Goal: Task Accomplishment & Management: Manage account settings

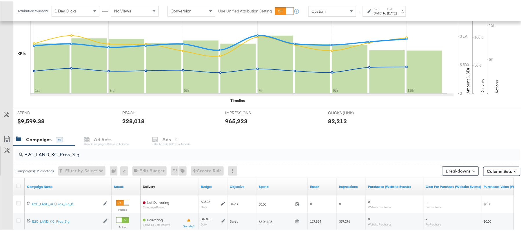
scroll to position [151, 0]
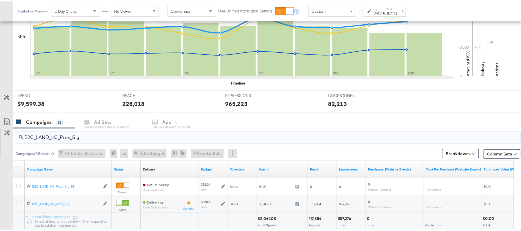
click at [83, 132] on input "B2C_LAND_KC_Pros_Sig" at bounding box center [248, 133] width 451 height 11
paste input "RT_Sig_24"
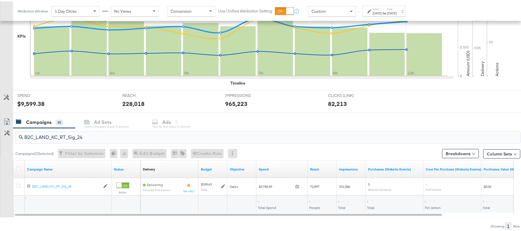
type input "B2C_LAND_KC_RT_Sig_24"
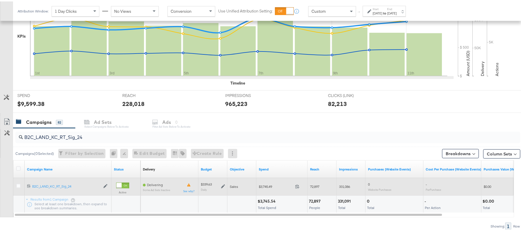
click at [223, 186] on icon at bounding box center [223, 185] width 4 height 4
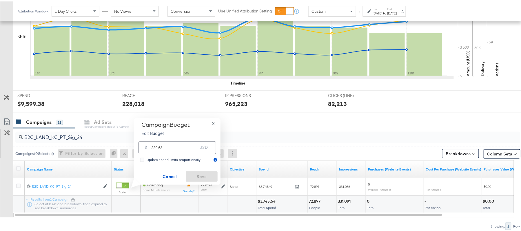
click at [187, 141] on input "339.63" at bounding box center [175, 144] width 46 height 12
paste input "$339.71"
click at [152, 138] on input "$339.71" at bounding box center [174, 137] width 48 height 12
type input "339.71"
click at [198, 175] on span "Save" at bounding box center [201, 175] width 27 height 7
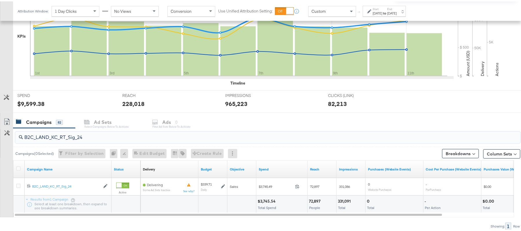
click at [105, 136] on input "B2C_LAND_KC_RT_Sig_24" at bounding box center [248, 133] width 451 height 11
paste input "B_Ecommerce_KC_Retargeting_LW&LOA_Traffic"
type input "B2B_Ecommerce_KC_Retargeting_LW&LOA_Traffic"
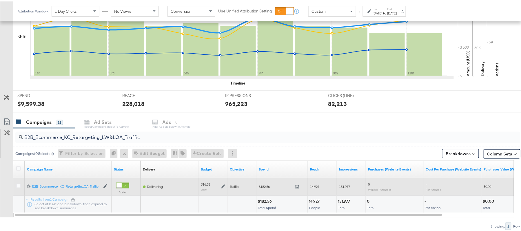
click at [223, 185] on icon at bounding box center [223, 185] width 4 height 4
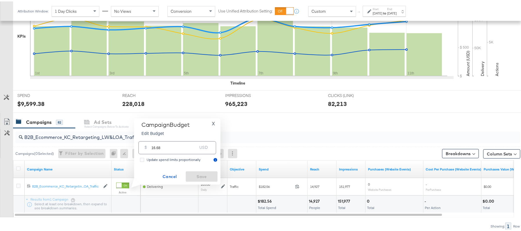
click at [171, 144] on input "16.68" at bounding box center [175, 144] width 46 height 12
paste input "$16.71"
click at [152, 138] on input "$16.71" at bounding box center [174, 137] width 48 height 12
type input "16.71"
click at [209, 173] on span "Save" at bounding box center [201, 175] width 27 height 7
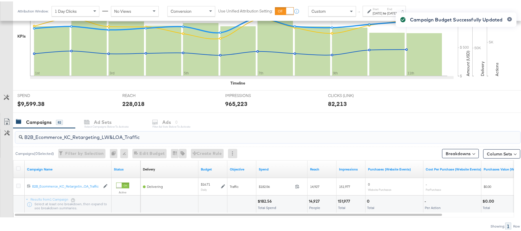
click at [91, 132] on input "B2B_Ecommerce_KC_Retargeting_LW&LOA_Traffic" at bounding box center [248, 133] width 451 height 11
paste input "KC_Retargeting_Prospects & Clients_Conversions"
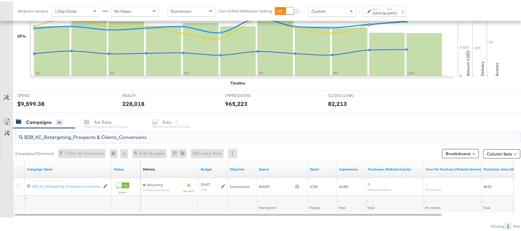
type input "B2B_KC_Retargeting_Prospects & Clients_Conversions"
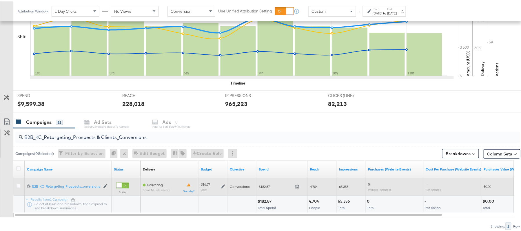
click at [224, 185] on icon at bounding box center [223, 185] width 4 height 4
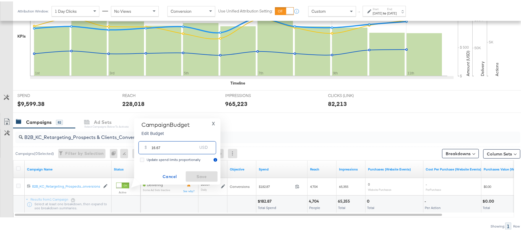
click at [173, 144] on input "16.67" at bounding box center [175, 144] width 46 height 12
paste input "$16.69"
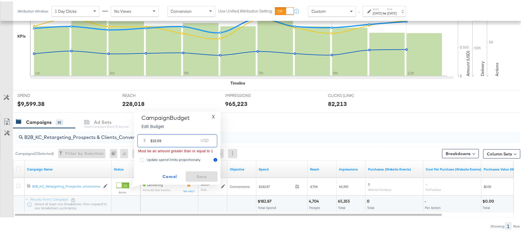
click at [152, 139] on input "$16.69" at bounding box center [174, 137] width 48 height 12
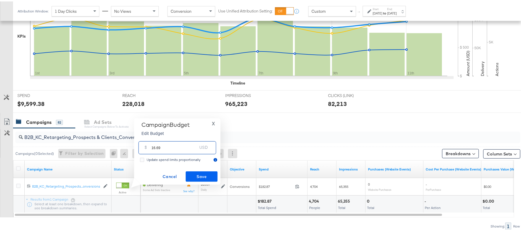
type input "16.69"
click at [198, 176] on span "Save" at bounding box center [201, 175] width 27 height 7
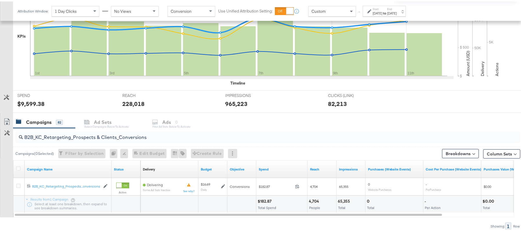
click at [113, 140] on div "B2B_KC_Retargeting_Prospects & Clients_Conversions" at bounding box center [267, 136] width 505 height 12
paste input "C_LAND_KC_Pros_Sig"
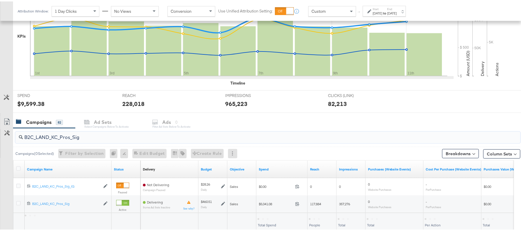
type input "B2C_LAND_KC_Pros_Sig"
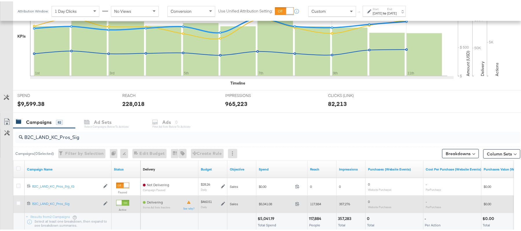
click at [223, 204] on icon at bounding box center [223, 203] width 4 height 4
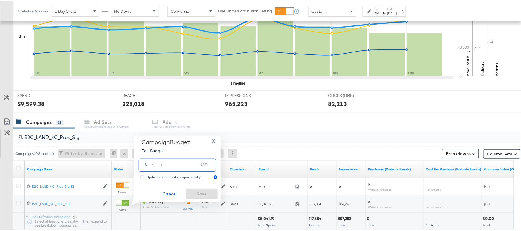
click at [175, 161] on input "460.51" at bounding box center [175, 161] width 46 height 12
paste input "$483.54"
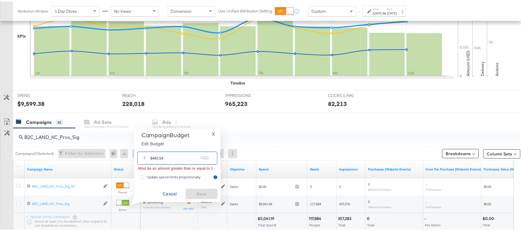
click at [151, 157] on input "$483.54" at bounding box center [174, 154] width 48 height 12
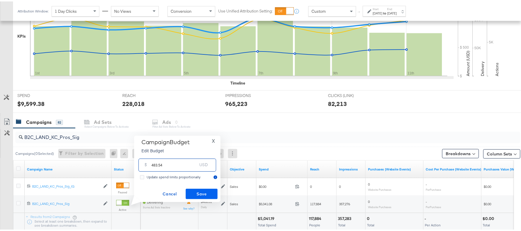
type input "483.54"
click at [204, 193] on span "Save" at bounding box center [201, 192] width 27 height 7
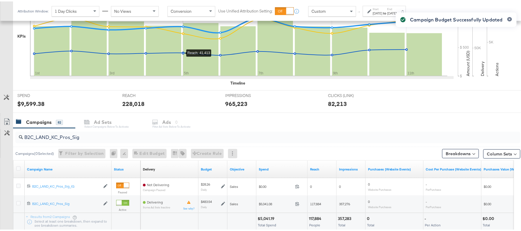
scroll to position [0, 0]
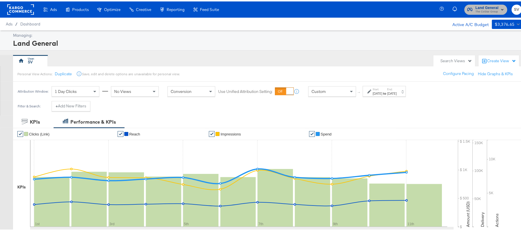
click at [475, 11] on span "The CoStar Group" at bounding box center [486, 10] width 23 height 5
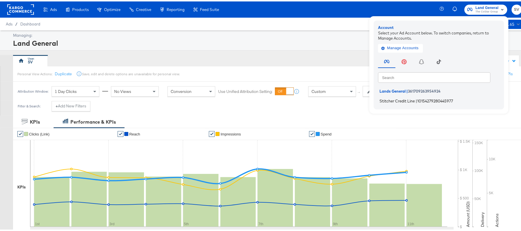
click at [407, 100] on span "Stitcher Credit Line" at bounding box center [397, 99] width 35 height 5
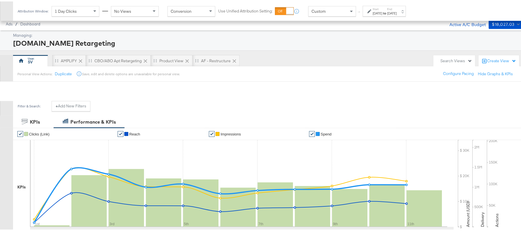
scroll to position [192, 0]
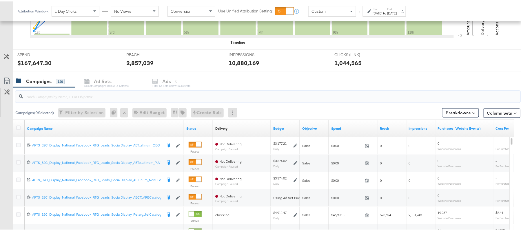
click at [61, 92] on input "search" at bounding box center [248, 92] width 451 height 11
paste input "APTS_B2C_Display_National_Facebook_RTG_Leads_SocialDisplay_Retargeting_Diamond_…"
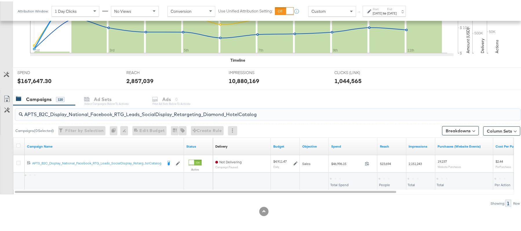
scroll to position [174, 0]
type input "APTS_B2C_Display_National_Facebook_RTG_Leads_SocialDisplay_Retargeting_Diamond_…"
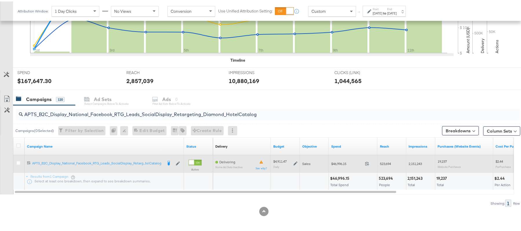
click at [296, 162] on icon at bounding box center [295, 163] width 4 height 4
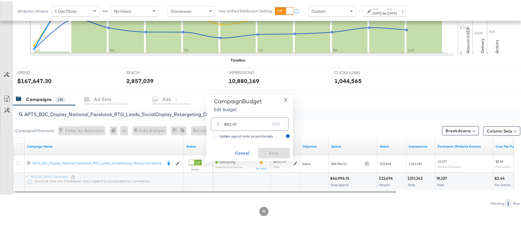
click at [240, 127] on div "$ 4911.47 USD" at bounding box center [250, 122] width 78 height 13
paste input "$5,648.19"
click at [228, 115] on input "$5,648.19" at bounding box center [247, 113] width 48 height 12
type input "5648.19"
click at [278, 149] on span "Save" at bounding box center [273, 151] width 27 height 7
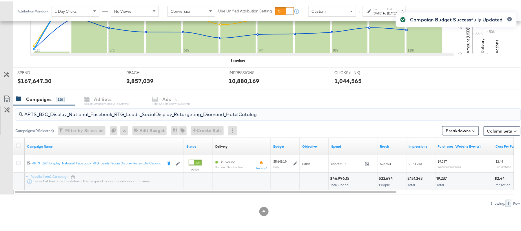
click at [106, 110] on input "APTS_B2C_Display_National_Facebook_RTG_Leads_SocialDisplay_Retargeting_Diamond_…" at bounding box center [248, 110] width 451 height 11
paste input "alwayson_Retargeting_DARE24_DiamondPlatinum"
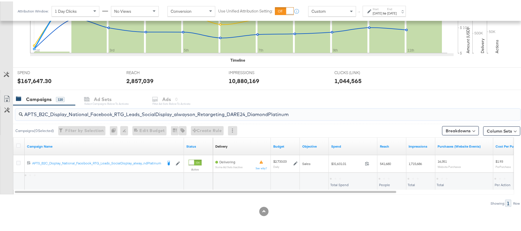
type input "APTS_B2C_Display_National_Facebook_RTG_Leads_SocialDisplay_alwayson_Retargeting…"
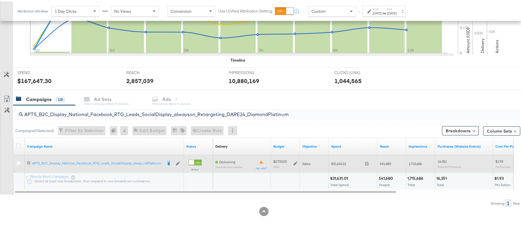
click at [293, 161] on icon at bounding box center [295, 162] width 4 height 4
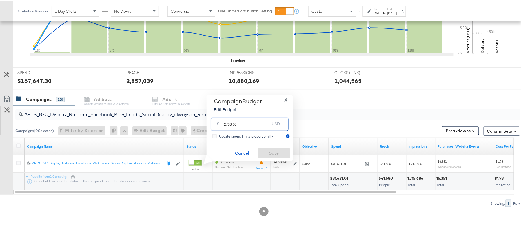
click at [250, 126] on input "2733.03" at bounding box center [247, 120] width 46 height 12
paste input "$3,142.98"
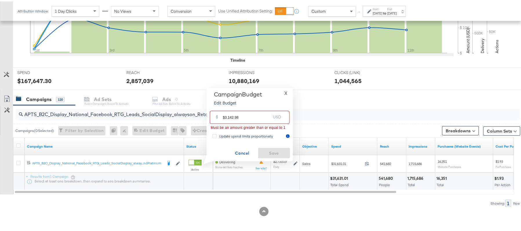
click at [228, 115] on input "$3,142.98" at bounding box center [247, 113] width 48 height 12
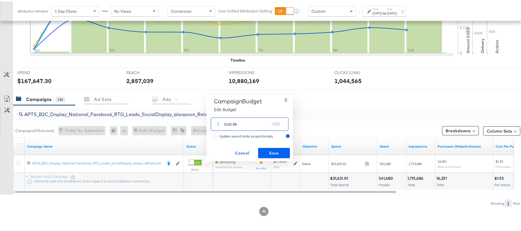
type input "3142.98"
click at [282, 151] on span "Save" at bounding box center [273, 151] width 27 height 7
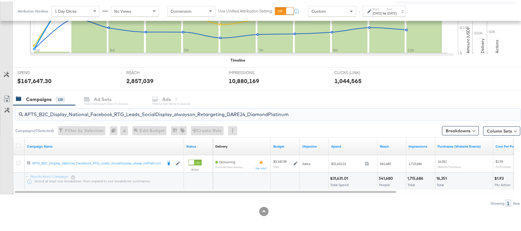
click at [120, 111] on input "APTS_B2C_Display_National_Facebook_RTG_Leads_SocialDisplay_alwayson_Retargeting…" at bounding box center [248, 110] width 451 height 11
paste input "FR_B2C_Display_National_Facebook_RTG_Leads_SocialDisplay_alwayson_Retargeting_FR"
type input "FR_B2C_Display_National_Facebook_RTG_Leads_SocialDisplay_alwayson_Retargeting_F…"
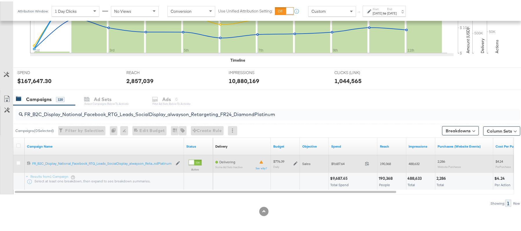
click at [296, 161] on icon at bounding box center [295, 162] width 4 height 4
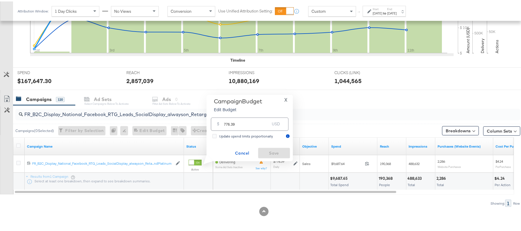
click at [247, 122] on input "776.39" at bounding box center [247, 120] width 46 height 12
paste input "$892.85"
click at [224, 115] on input "$892.85" at bounding box center [247, 113] width 48 height 12
type input "892.85"
click at [276, 148] on span "Save" at bounding box center [273, 151] width 27 height 7
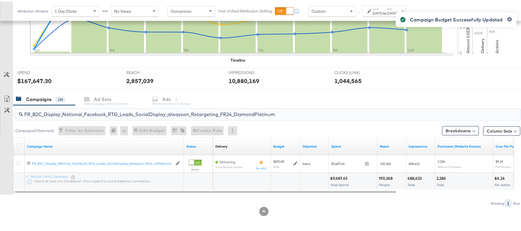
click at [122, 110] on input "FR_B2C_Display_National_Facebook_RTG_Leads_SocialDisplay_alwayson_Retargeting_F…" at bounding box center [248, 110] width 451 height 11
paste input "AF_B2C_Display_National_Facebook_RTG_Leads_SocialDisplay_alwayson_Retargeting_AF"
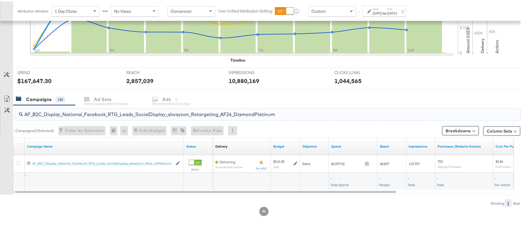
type input "AF_B2C_Display_National_Facebook_RTG_Leads_SocialDisplay_alwayson_Retargeting_A…"
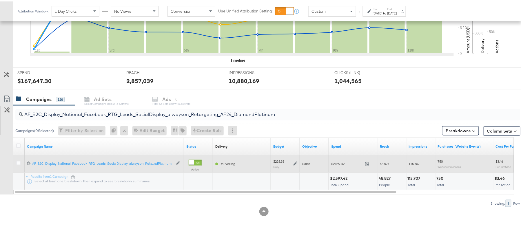
click at [295, 163] on icon at bounding box center [295, 163] width 4 height 4
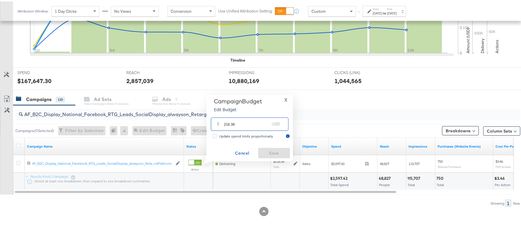
click at [247, 124] on input "216.38" at bounding box center [247, 120] width 46 height 12
paste input "$248.84"
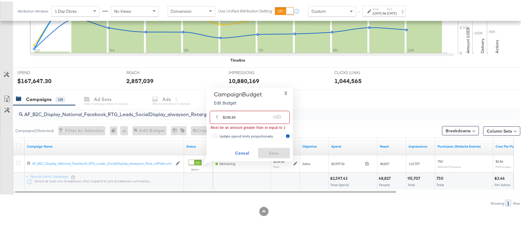
click at [225, 114] on input "$248.84" at bounding box center [247, 113] width 48 height 12
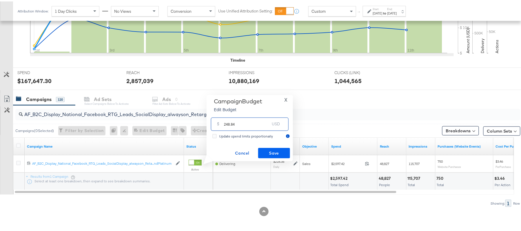
type input "248.84"
click at [270, 155] on span "Save" at bounding box center [273, 151] width 27 height 7
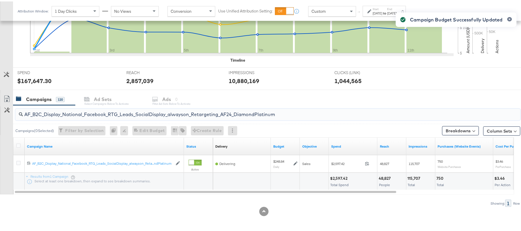
click at [119, 112] on input "AF_B2C_Display_National_Facebook_RTG_Leads_SocialDisplay_alwayson_Retargeting_A…" at bounding box center [248, 110] width 451 height 11
paste input "HL_B2C_Display_National_Facebook_RTG_Leads_SocialDisplay_alwayson_Retargeting_A…"
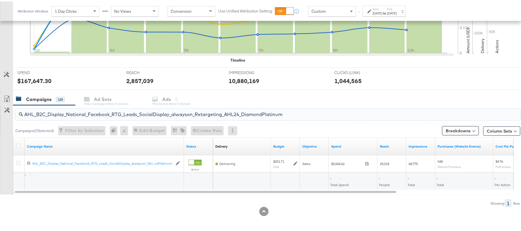
type input "AHL_B2C_Display_National_Facebook_RTG_Leads_SocialDisplay_alwayson_Retargeting_…"
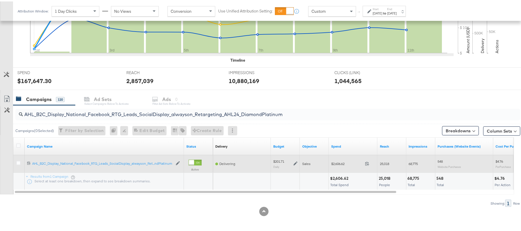
click at [296, 163] on icon at bounding box center [295, 163] width 4 height 4
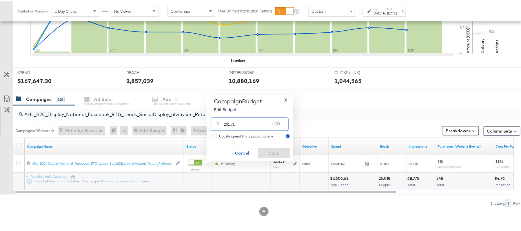
click at [245, 121] on input "201.71" at bounding box center [247, 120] width 46 height 12
paste input "$231.97"
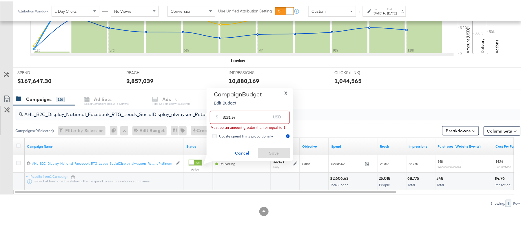
click at [225, 113] on input "$231.97" at bounding box center [247, 113] width 48 height 12
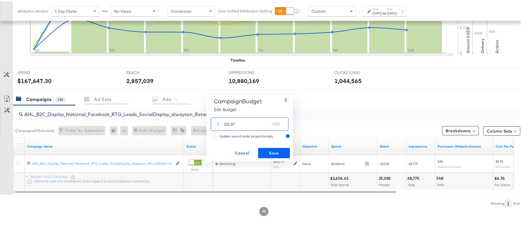
type input "231.97"
click at [268, 149] on span "Save" at bounding box center [273, 151] width 27 height 7
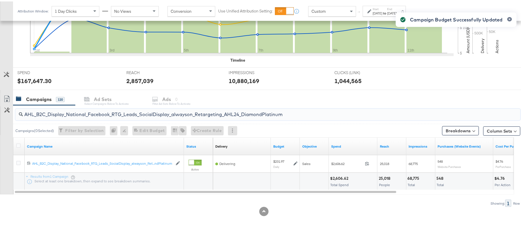
click at [106, 113] on input "AHL_B2C_Display_National_Facebook_RTG_Leads_SocialDisplay_alwayson_Retargeting_…" at bounding box center [248, 110] width 451 height 11
paste input "PTS_B2C_Display_National_Facebook_PRO_Traffic_SocialDisplay_alwayson_ASC_DARE24…"
type input "APTS_B2C_Display_National_Facebook_PRO_Traffic_SocialDisplay_alwayson_ASC_DARE2…"
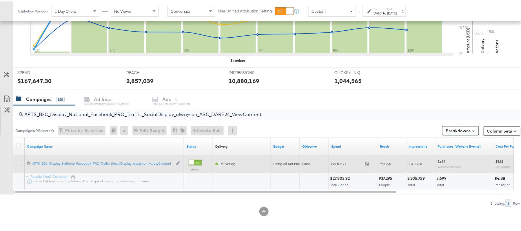
click at [18, 162] on icon at bounding box center [18, 162] width 4 height 4
click at [0, 0] on input "checkbox" at bounding box center [0, 0] width 0 height 0
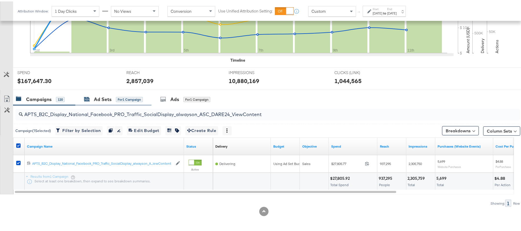
click at [106, 98] on div "Ad Sets" at bounding box center [103, 98] width 18 height 7
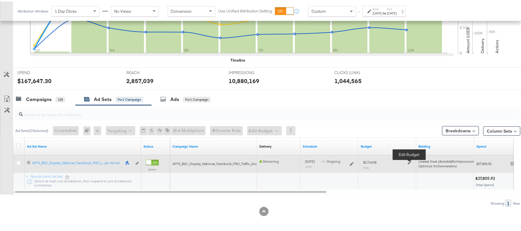
click at [411, 161] on icon at bounding box center [410, 161] width 4 height 4
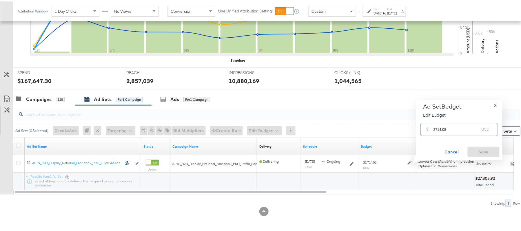
click at [452, 130] on input "2714.08" at bounding box center [456, 126] width 46 height 12
paste input "$2,985.49"
click at [437, 120] on input "$2,985.49" at bounding box center [456, 119] width 48 height 12
type input "2985.49"
click at [474, 147] on span "Save" at bounding box center [483, 150] width 27 height 7
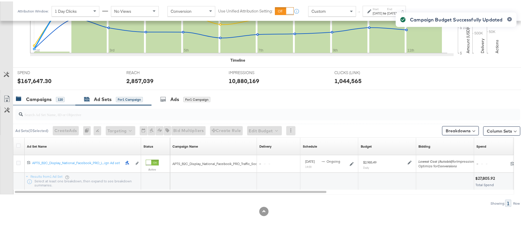
click at [42, 100] on div "Campaigns" at bounding box center [38, 98] width 25 height 7
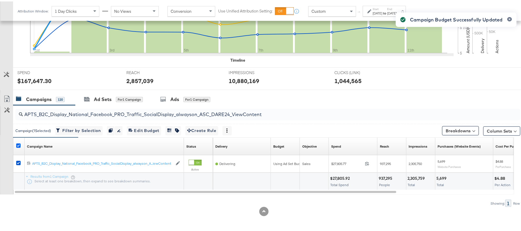
click at [19, 143] on icon at bounding box center [18, 144] width 4 height 4
click at [0, 0] on input "checkbox" at bounding box center [0, 0] width 0 height 0
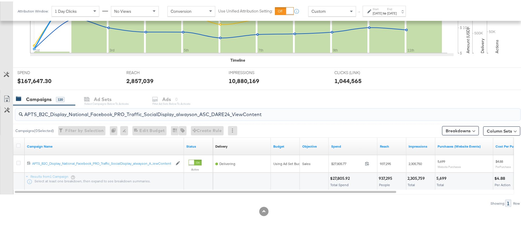
click at [105, 110] on input "APTS_B2C_Display_National_Facebook_PRO_Traffic_SocialDisplay_alwayson_ASC_DARE2…" at bounding box center [248, 110] width 451 height 11
paste input "Leads_SocialDisplay_alwayson_ASC_DARE24_Purchase"
type input "APTS_B2C_Display_National_Facebook_PRO_Leads_SocialDisplay_alwayson_ASC_DARE24_…"
click at [18, 143] on icon at bounding box center [18, 144] width 4 height 4
click at [0, 0] on input "checkbox" at bounding box center [0, 0] width 0 height 0
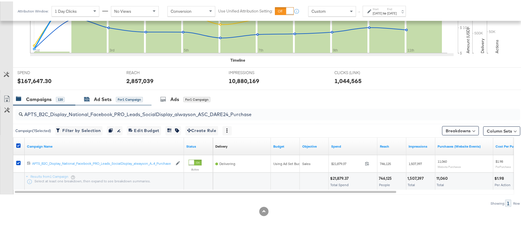
click at [104, 98] on div "Ad Sets" at bounding box center [103, 98] width 18 height 7
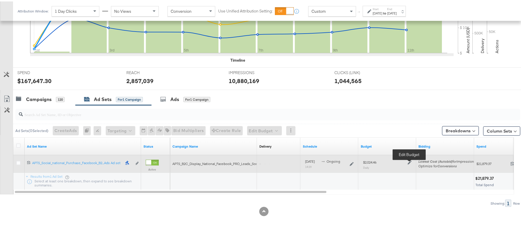
click at [409, 161] on icon at bounding box center [410, 161] width 4 height 4
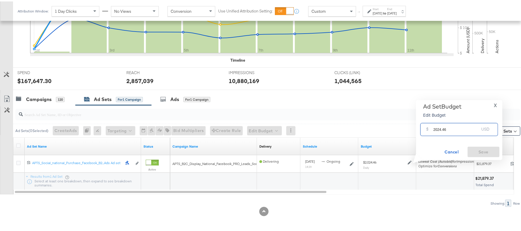
click at [449, 125] on input "2024.46" at bounding box center [456, 126] width 46 height 12
paste input "$2,328.13"
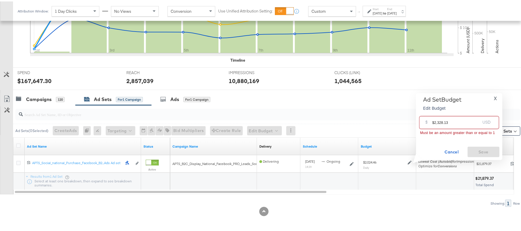
click at [438, 122] on input "$2,328.13" at bounding box center [456, 119] width 48 height 12
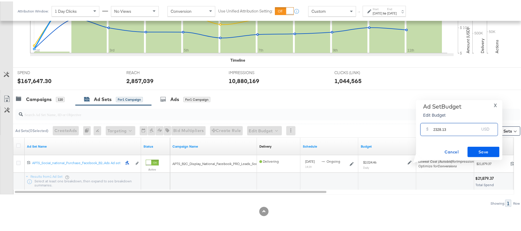
type input "2328.13"
click at [478, 152] on span "Save" at bounding box center [483, 150] width 27 height 7
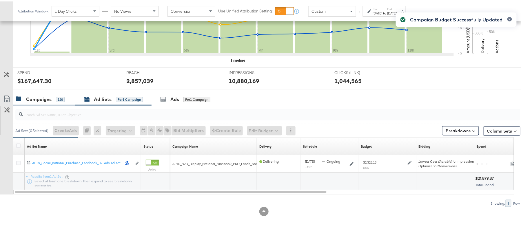
click at [51, 100] on div "Campaigns" at bounding box center [38, 98] width 25 height 7
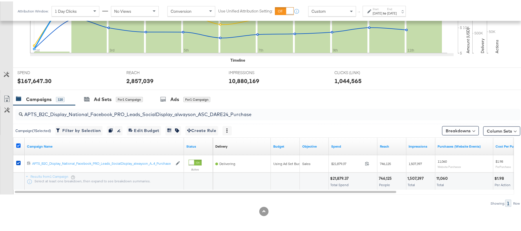
click at [18, 144] on icon at bounding box center [18, 144] width 4 height 4
click at [0, 0] on input "checkbox" at bounding box center [0, 0] width 0 height 0
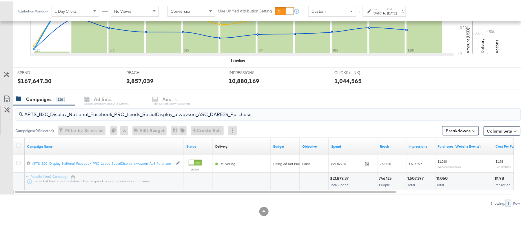
click at [107, 109] on input "APTS_B2C_Display_National_Facebook_PRO_Leads_SocialDisplay_alwayson_ASC_DARE24_…" at bounding box center [248, 110] width 451 height 11
paste input "F_B2C_Display_National_Facebook_PRO_Traffic_SocialDisplay_alwayson_ASC_AF24_Vie…"
type input "AF_B2C_Display_National_Facebook_PRO_Traffic_SocialDisplay_alwayson_ASC_AF24_Vi…"
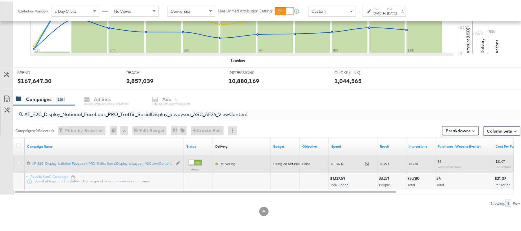
click at [19, 161] on icon at bounding box center [18, 162] width 4 height 4
click at [0, 0] on input "checkbox" at bounding box center [0, 0] width 0 height 0
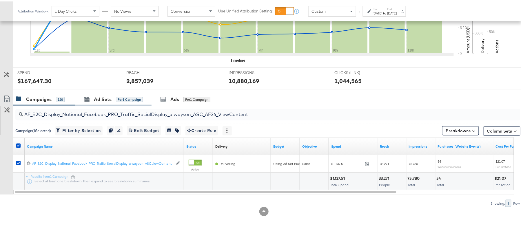
click at [93, 103] on div "Ad Sets for 1 Campaign" at bounding box center [113, 98] width 76 height 12
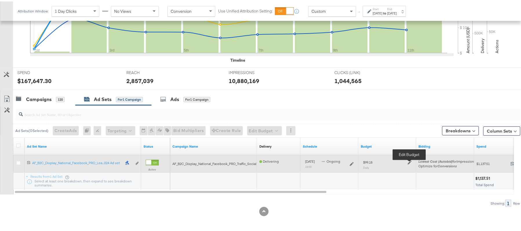
click at [408, 162] on icon at bounding box center [410, 161] width 4 height 4
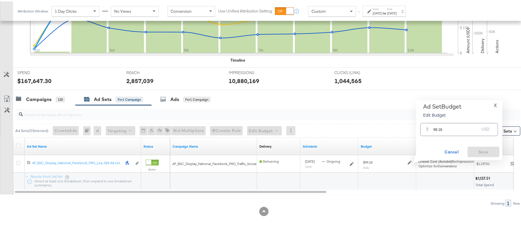
click at [453, 130] on input "99.18" at bounding box center [456, 126] width 46 height 12
paste input "$84.30"
click at [433, 120] on input "$84.30" at bounding box center [456, 119] width 48 height 12
type input "84.30"
click at [484, 149] on span "Save" at bounding box center [483, 150] width 27 height 7
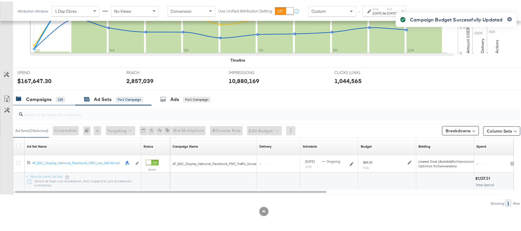
click at [45, 104] on div "Campaigns 120" at bounding box center [44, 98] width 62 height 12
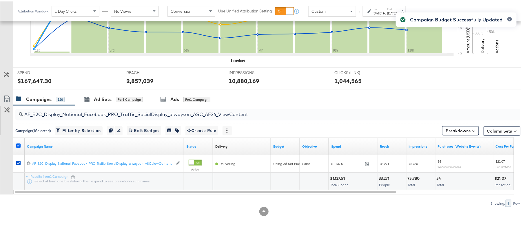
click at [18, 145] on icon at bounding box center [18, 144] width 4 height 4
click at [0, 0] on input "checkbox" at bounding box center [0, 0] width 0 height 0
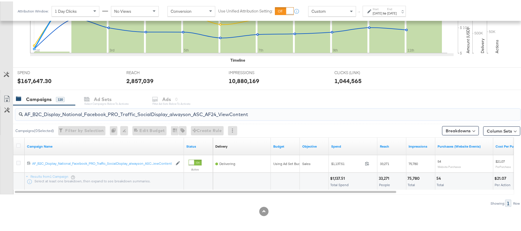
click at [96, 112] on input "AF_B2C_Display_National_Facebook_PRO_Traffic_SocialDisplay_alwayson_ASC_AF24_Vi…" at bounding box center [248, 110] width 451 height 11
paste input "FR_B2C_Display_National_Facebook_PRO_Traffic_SocialDisplay_alwayson_ASC_FR"
type input "FR_B2C_Display_National_Facebook_PRO_Traffic_SocialDisplay_alwayson_ASC_FR24_Vi…"
click at [19, 147] on div at bounding box center [19, 145] width 6 height 6
click at [19, 144] on icon at bounding box center [18, 144] width 4 height 4
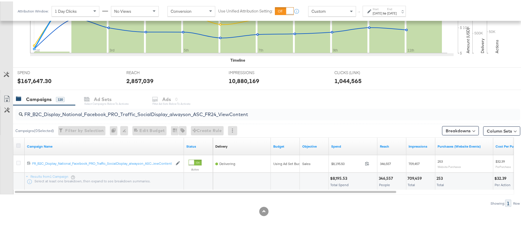
click at [0, 0] on input "checkbox" at bounding box center [0, 0] width 0 height 0
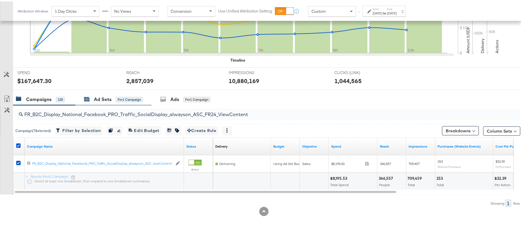
click at [100, 98] on div "Ad Sets" at bounding box center [103, 98] width 18 height 7
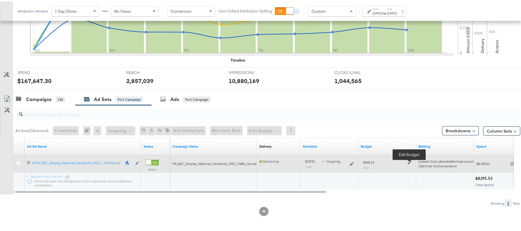
click at [409, 163] on icon at bounding box center [410, 161] width 4 height 4
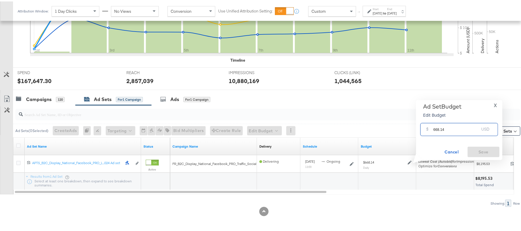
click at [452, 126] on input "668.14" at bounding box center [456, 126] width 46 height 12
paste input "$701.55"
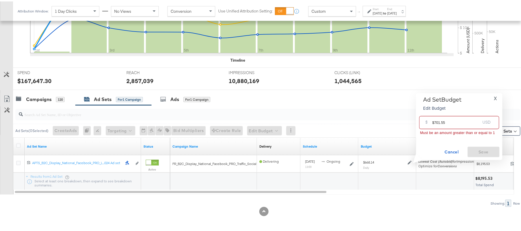
click at [433, 121] on input "$701.55" at bounding box center [456, 119] width 48 height 12
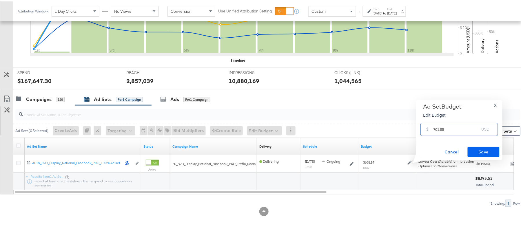
type input "701.55"
click at [485, 152] on span "Save" at bounding box center [483, 150] width 27 height 7
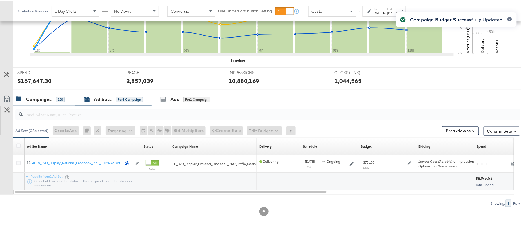
click at [56, 101] on div "Campaigns 120" at bounding box center [44, 98] width 62 height 12
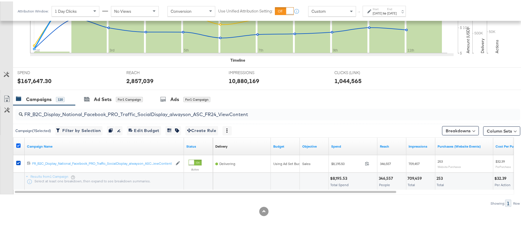
click at [19, 143] on icon at bounding box center [18, 144] width 4 height 4
click at [0, 0] on input "checkbox" at bounding box center [0, 0] width 0 height 0
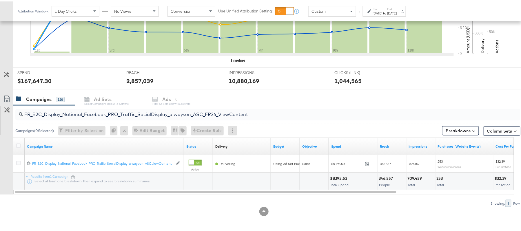
click at [119, 118] on div "FR_B2C_Display_National_Facebook_PRO_Traffic_SocialDisplay_alwayson_ASC_FR24_Vi…" at bounding box center [267, 113] width 505 height 12
paste input "AHL_B2C_Display_National_Facebook_PRO_Traffic_SocialDisplay_alwayson_ASC_AHL"
type input "AHL_B2C_Display_National_Facebook_PRO_Traffic_SocialDisplay_alwayson_ASC_AHL24_…"
click at [19, 146] on icon at bounding box center [18, 144] width 4 height 4
click at [0, 0] on input "checkbox" at bounding box center [0, 0] width 0 height 0
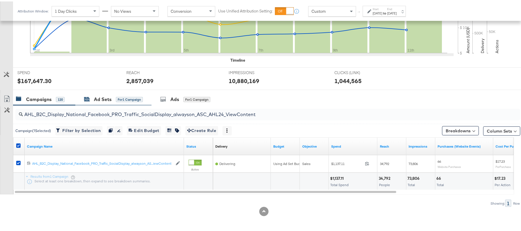
click at [101, 96] on div "Ad Sets" at bounding box center [103, 98] width 18 height 7
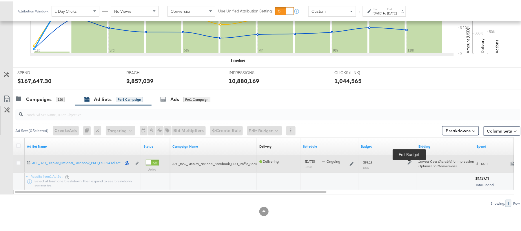
click at [409, 161] on icon at bounding box center [410, 161] width 4 height 4
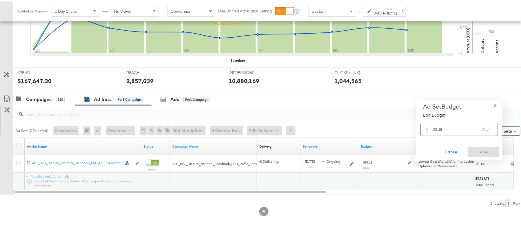
click at [449, 129] on input "99.19" at bounding box center [456, 126] width 46 height 12
paste input "$84.31"
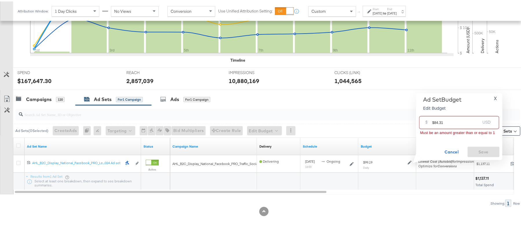
click at [435, 120] on input "$84.31" at bounding box center [456, 119] width 48 height 12
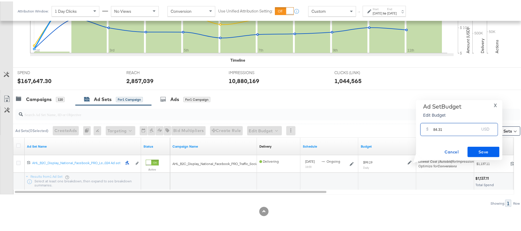
type input "84.31"
click at [489, 151] on span "Save" at bounding box center [483, 150] width 27 height 7
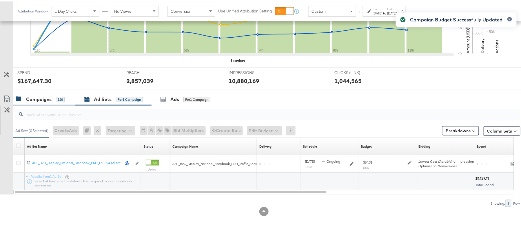
click at [52, 98] on div "Campaigns 120" at bounding box center [40, 98] width 49 height 7
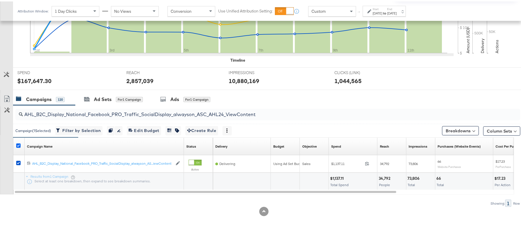
click at [18, 143] on icon at bounding box center [18, 144] width 4 height 4
click at [0, 0] on input "checkbox" at bounding box center [0, 0] width 0 height 0
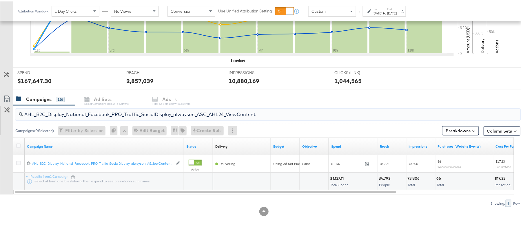
click at [76, 110] on input "AHL_B2C_Display_National_Facebook_PRO_Traffic_SocialDisplay_alwayson_ASC_AHL24_…" at bounding box center [248, 110] width 451 height 11
paste input "PTS_B2C_Display_National_Facebook_RTG_Leads_SocialDisplay_Retargeting_Diamond_H…"
paste input "alwayson_Retargeting_DARE24_DiamondPlatinum"
paste input "FR_B2C_Display_National_Facebook_RTG_Leads_SocialDisplay_alwayson_Retargeting_FR"
paste input "AF_B2C_Display_National_Facebook_RTG_Leads_SocialDisplay_alwayson_Retargeting_AF"
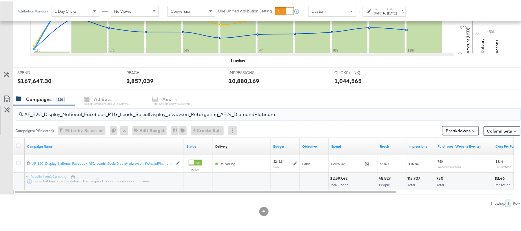
paste input "HL_B2C_Display_National_Facebook_RTG_Leads_SocialDisplay_alwayson_Retargeting_A…"
paste input "PTS_B2C_Display_National_Facebook_PRO_Traffic_SocialDisplay_alwayson_ASC_DARE24…"
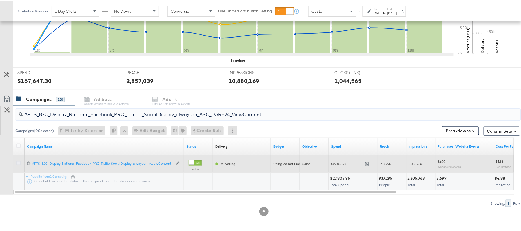
type input "APTS_B2C_Display_National_Facebook_PRO_Traffic_SocialDisplay_alwayson_ASC_DARE2…"
click at [19, 161] on icon at bounding box center [18, 162] width 4 height 4
click at [0, 0] on input "checkbox" at bounding box center [0, 0] width 0 height 0
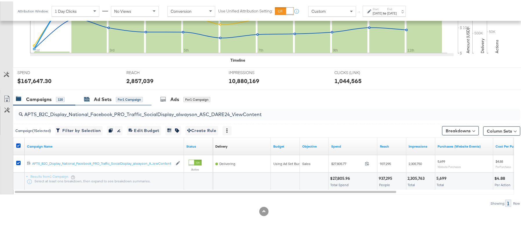
click at [101, 99] on div "Ad Sets" at bounding box center [103, 98] width 18 height 7
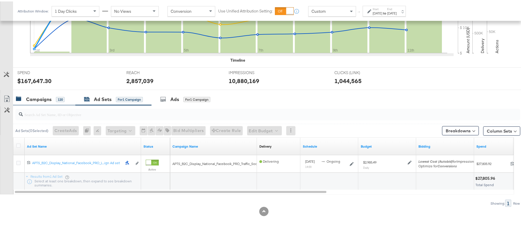
click at [46, 96] on div "Campaigns" at bounding box center [38, 98] width 25 height 7
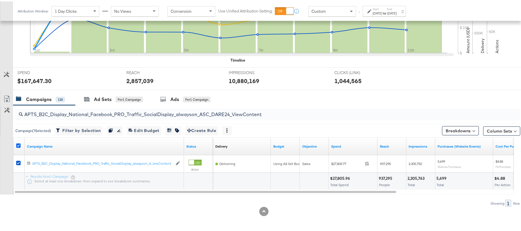
click at [19, 144] on icon at bounding box center [18, 144] width 4 height 4
click at [0, 0] on input "checkbox" at bounding box center [0, 0] width 0 height 0
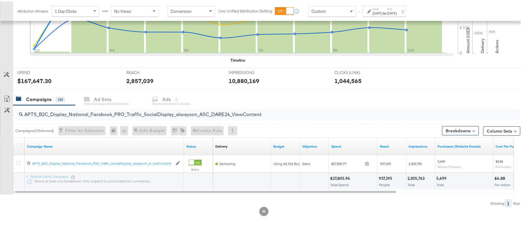
click at [63, 111] on input "APTS_B2C_Display_National_Facebook_PRO_Traffic_SocialDisplay_alwayson_ASC_DARE2…" at bounding box center [248, 110] width 451 height 11
paste input "Leads_SocialDisplay_alwayson_ASC_DARE24_Purchase"
type input "APTS_B2C_Display_National_Facebook_PRO_Leads_SocialDisplay_alwayson_ASC_DARE24_…"
click at [18, 144] on icon at bounding box center [18, 144] width 4 height 4
click at [0, 0] on input "checkbox" at bounding box center [0, 0] width 0 height 0
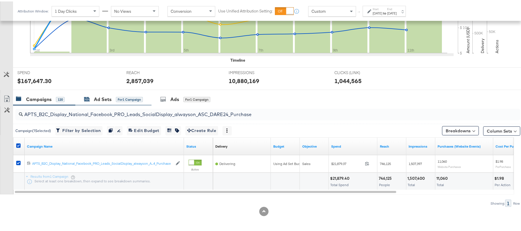
click at [93, 99] on div "Ad Sets for 1 Campaign" at bounding box center [113, 98] width 59 height 7
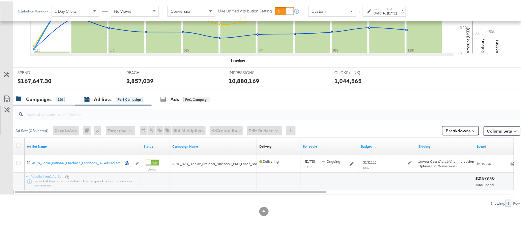
click at [46, 99] on div "Campaigns" at bounding box center [38, 98] width 25 height 7
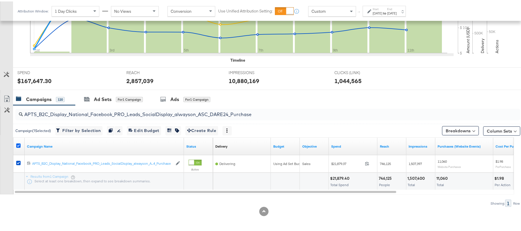
click at [17, 145] on icon at bounding box center [18, 144] width 4 height 4
click at [0, 0] on input "checkbox" at bounding box center [0, 0] width 0 height 0
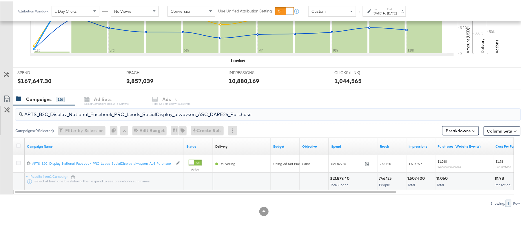
click at [71, 111] on input "APTS_B2C_Display_National_Facebook_PRO_Leads_SocialDisplay_alwayson_ASC_DARE24_…" at bounding box center [248, 110] width 451 height 11
paste input "F_B2C_Display_National_Facebook_PRO_Traffic_SocialDisplay_alwayson_ASC_AF24_Vie…"
type input "AF_B2C_Display_National_Facebook_PRO_Traffic_SocialDisplay_alwayson_ASC_AF24_Vi…"
click at [18, 146] on icon at bounding box center [18, 144] width 4 height 4
click at [0, 0] on input "checkbox" at bounding box center [0, 0] width 0 height 0
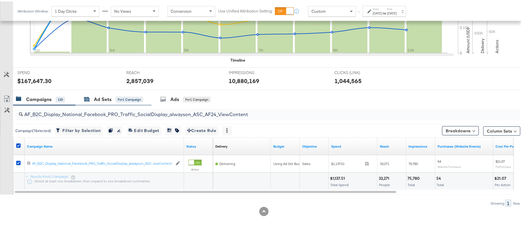
click at [104, 96] on div "Ad Sets" at bounding box center [103, 98] width 18 height 7
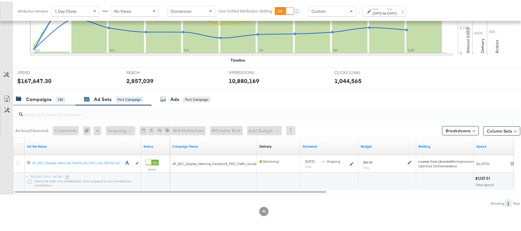
click at [45, 97] on div "Campaigns" at bounding box center [38, 98] width 25 height 7
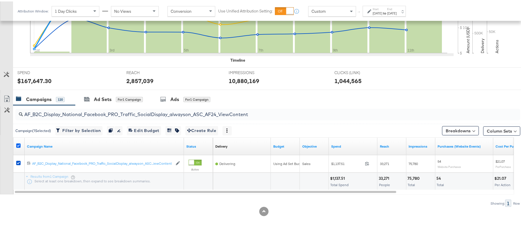
click at [17, 144] on icon at bounding box center [18, 144] width 4 height 4
click at [0, 0] on input "checkbox" at bounding box center [0, 0] width 0 height 0
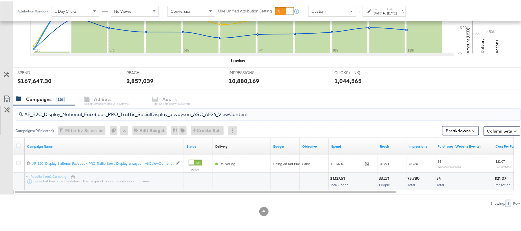
click at [67, 115] on input "AF_B2C_Display_National_Facebook_PRO_Traffic_SocialDisplay_alwayson_ASC_AF24_Vi…" at bounding box center [248, 110] width 451 height 11
paste input "FR_B2C_Display_National_Facebook_PRO_Traffic_SocialDisplay_alwayson_ASC_FR"
type input "FR_B2C_Display_National_Facebook_PRO_Traffic_SocialDisplay_alwayson_ASC_FR24_Vi…"
click at [19, 144] on icon at bounding box center [18, 144] width 4 height 4
click at [0, 0] on input "checkbox" at bounding box center [0, 0] width 0 height 0
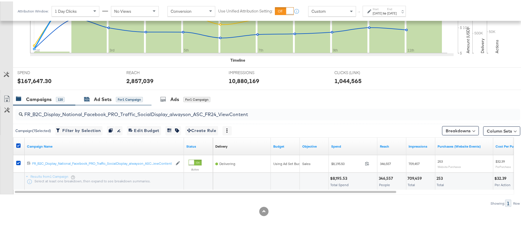
click at [106, 96] on div "Ad Sets" at bounding box center [103, 98] width 18 height 7
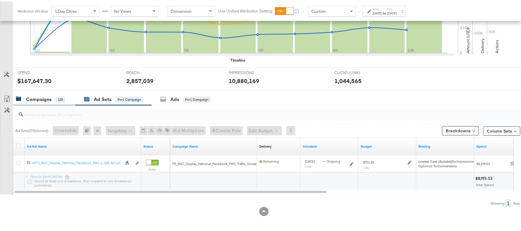
click at [52, 96] on div "Campaigns 120" at bounding box center [40, 98] width 49 height 7
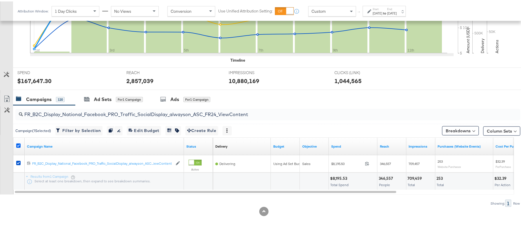
click at [17, 145] on icon at bounding box center [18, 144] width 4 height 4
click at [0, 0] on input "checkbox" at bounding box center [0, 0] width 0 height 0
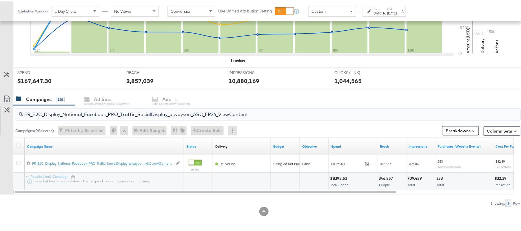
click at [65, 112] on input "FR_B2C_Display_National_Facebook_PRO_Traffic_SocialDisplay_alwayson_ASC_FR24_Vi…" at bounding box center [248, 110] width 451 height 11
paste input "AHL_B2C_Display_National_Facebook_PRO_Traffic_SocialDisplay_alwayson_ASC_AHL"
type input "AHL_B2C_Display_National_Facebook_PRO_Traffic_SocialDisplay_alwayson_ASC_AHL24_…"
drag, startPoint x: 16, startPoint y: 146, endPoint x: 21, endPoint y: 144, distance: 5.8
click at [21, 144] on div at bounding box center [19, 145] width 11 height 10
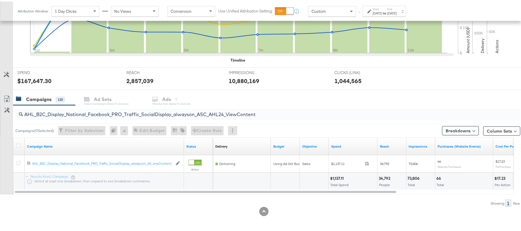
click at [21, 144] on div at bounding box center [19, 145] width 6 height 6
click at [17, 145] on icon at bounding box center [18, 144] width 4 height 4
click at [0, 0] on input "checkbox" at bounding box center [0, 0] width 0 height 0
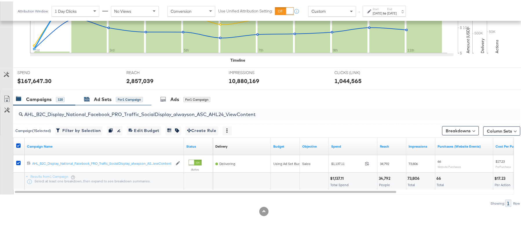
click at [96, 97] on div "Ad Sets" at bounding box center [103, 98] width 18 height 7
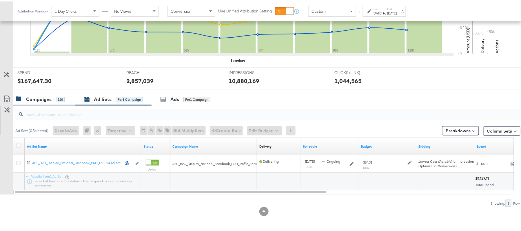
click at [51, 96] on div "Campaigns" at bounding box center [38, 98] width 25 height 7
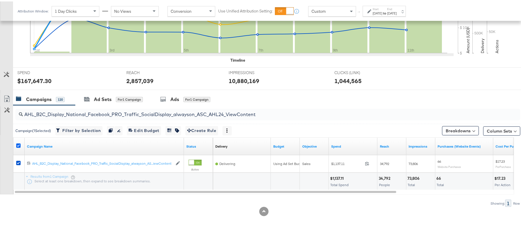
click at [17, 144] on icon at bounding box center [18, 144] width 4 height 4
click at [0, 0] on input "checkbox" at bounding box center [0, 0] width 0 height 0
